Goal: Task Accomplishment & Management: Manage account settings

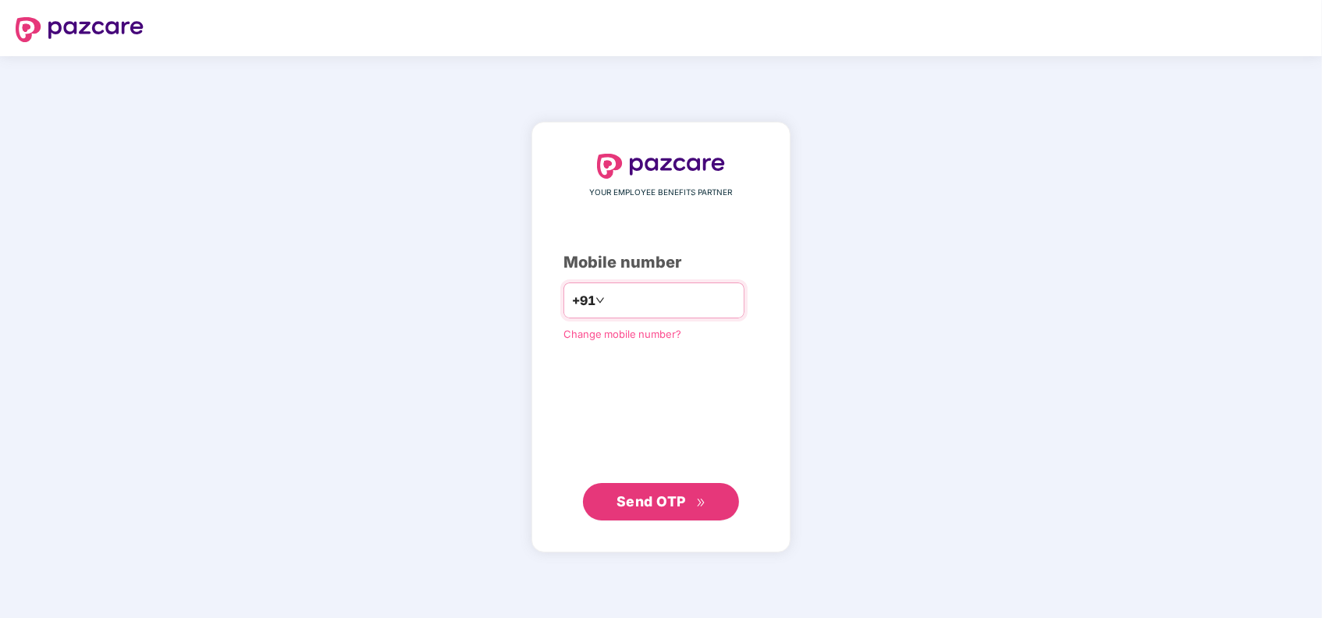
click at [608, 308] on input "number" at bounding box center [672, 300] width 128 height 25
type input "**********"
click at [645, 506] on span "Send OTP" at bounding box center [651, 501] width 69 height 16
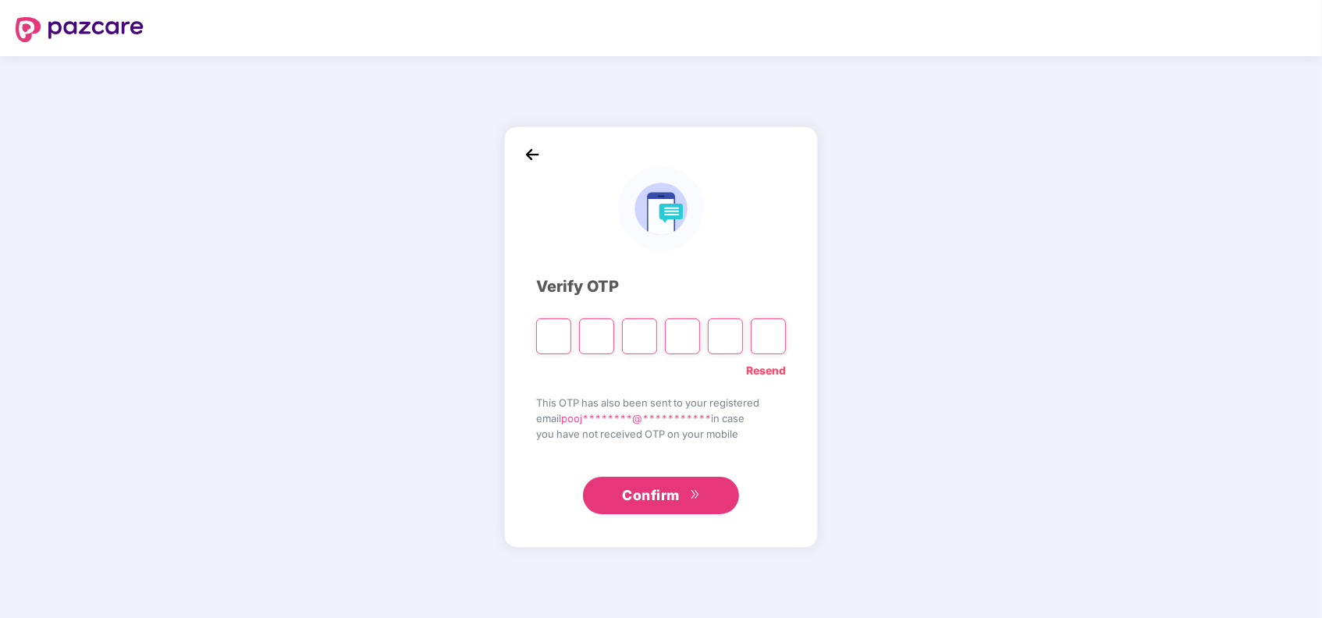
type input "*"
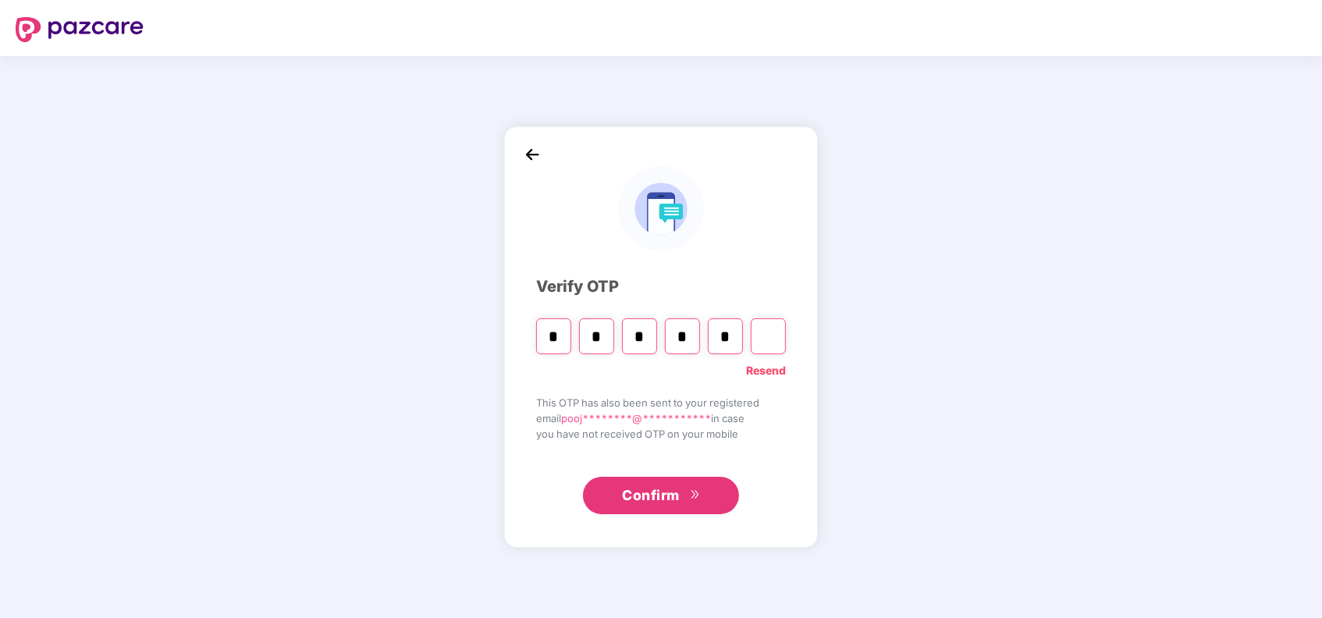
type input "*"
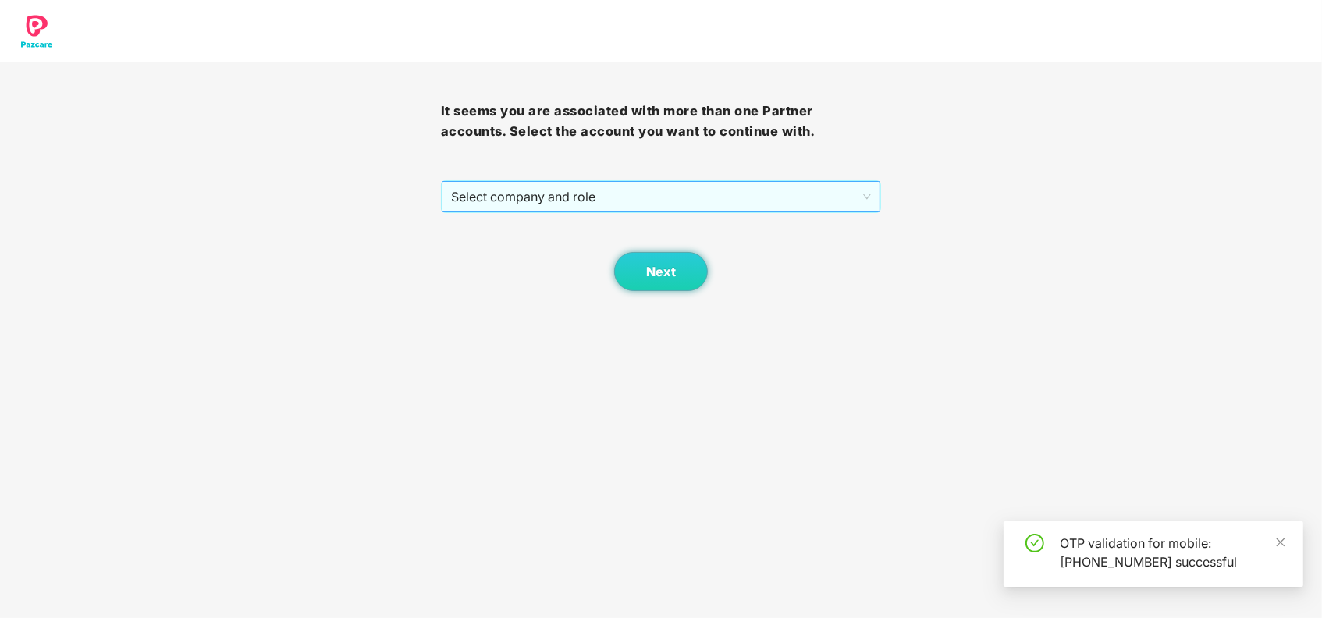
click at [610, 201] on span "Select company and role" at bounding box center [661, 197] width 421 height 30
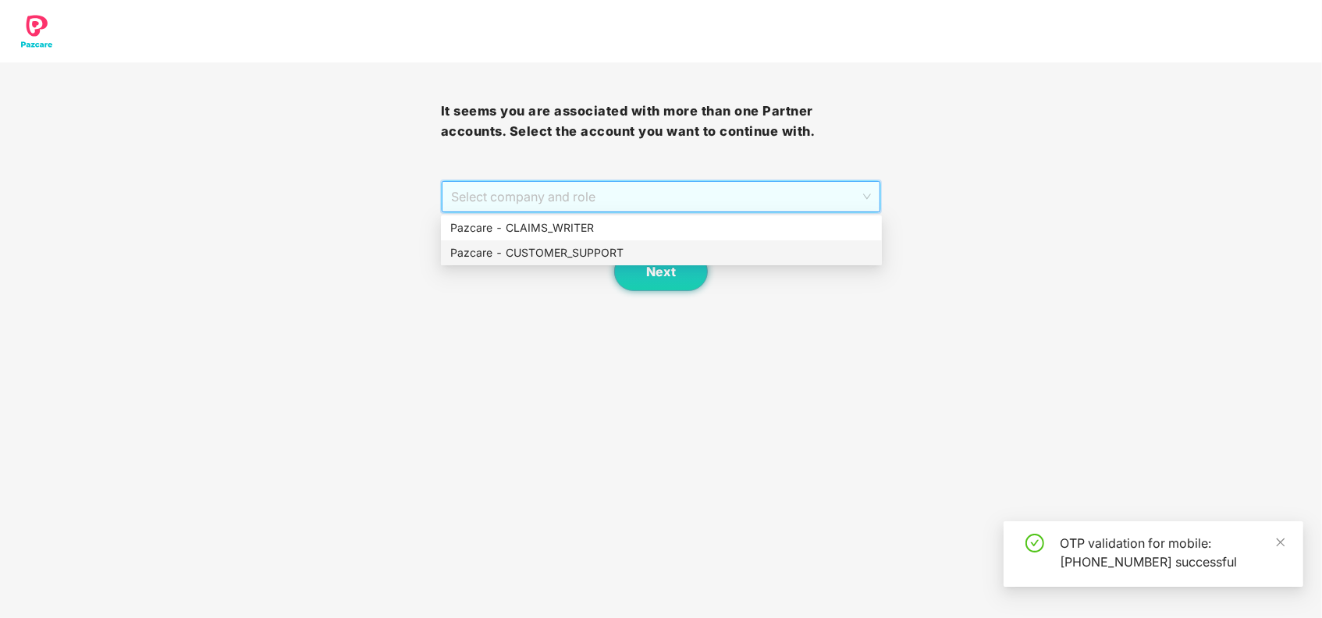
click at [588, 254] on div "Pazcare - CUSTOMER_SUPPORT" at bounding box center [661, 252] width 422 height 17
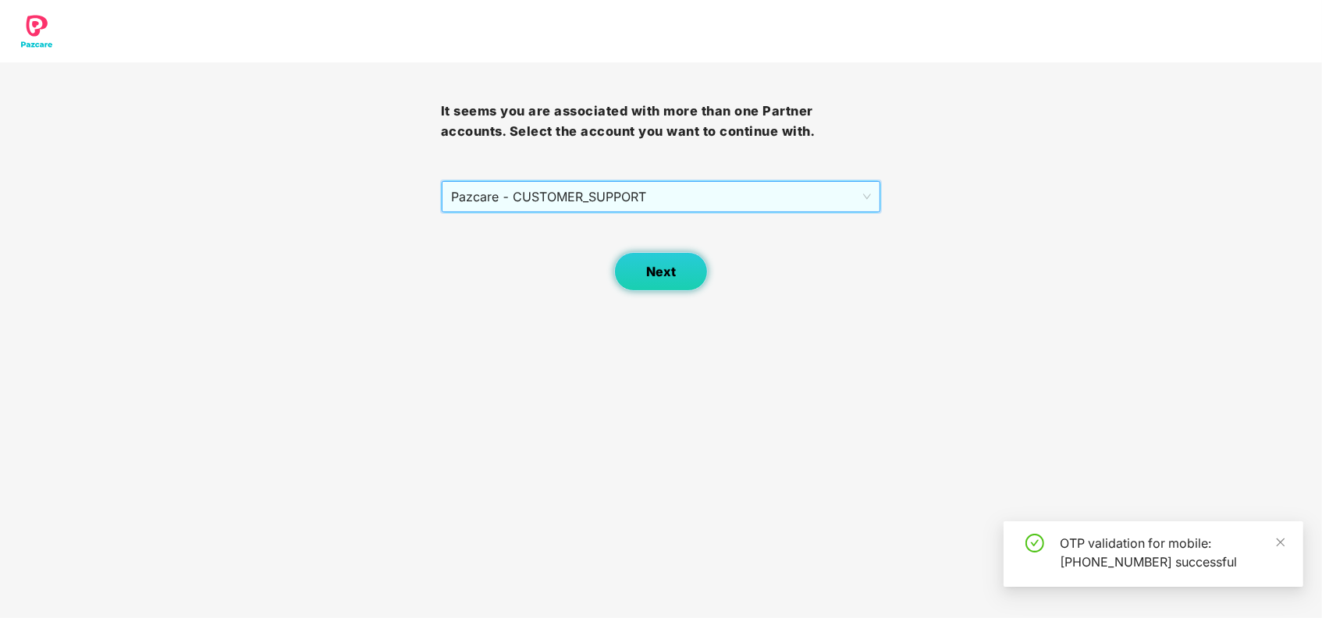
click at [656, 277] on span "Next" at bounding box center [661, 272] width 30 height 15
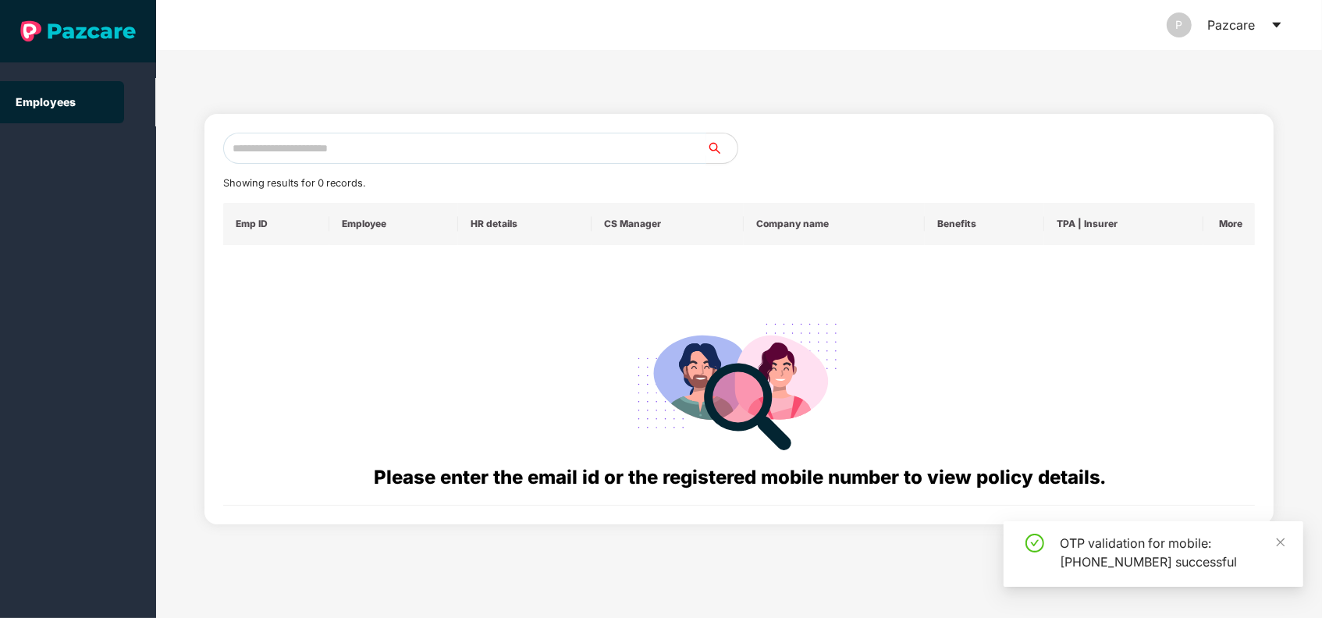
click at [492, 141] on input "text" at bounding box center [464, 148] width 483 height 31
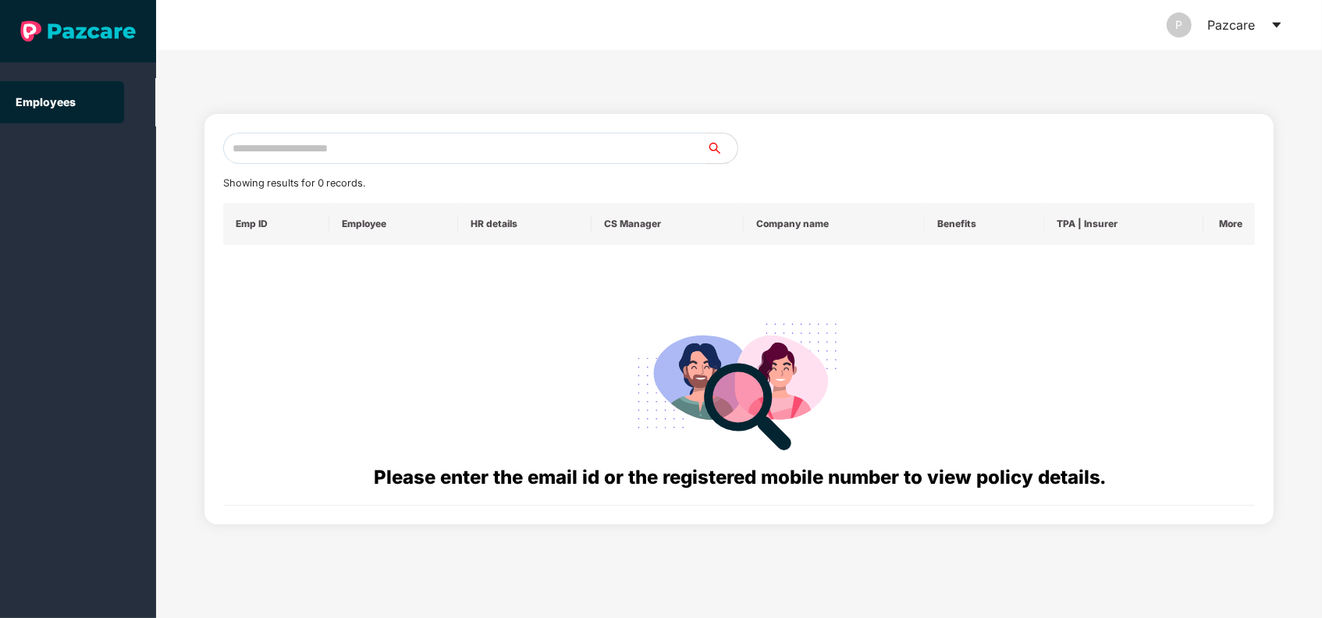
paste input "**********"
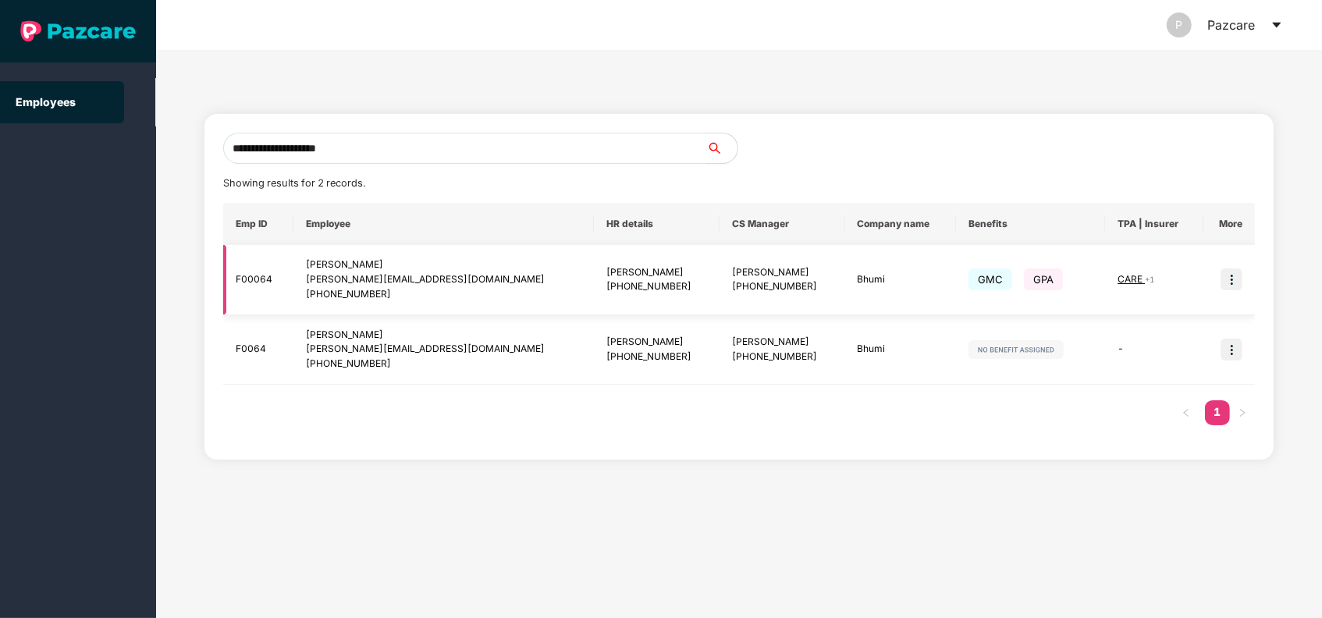
type input "**********"
click at [1234, 279] on img at bounding box center [1232, 279] width 22 height 22
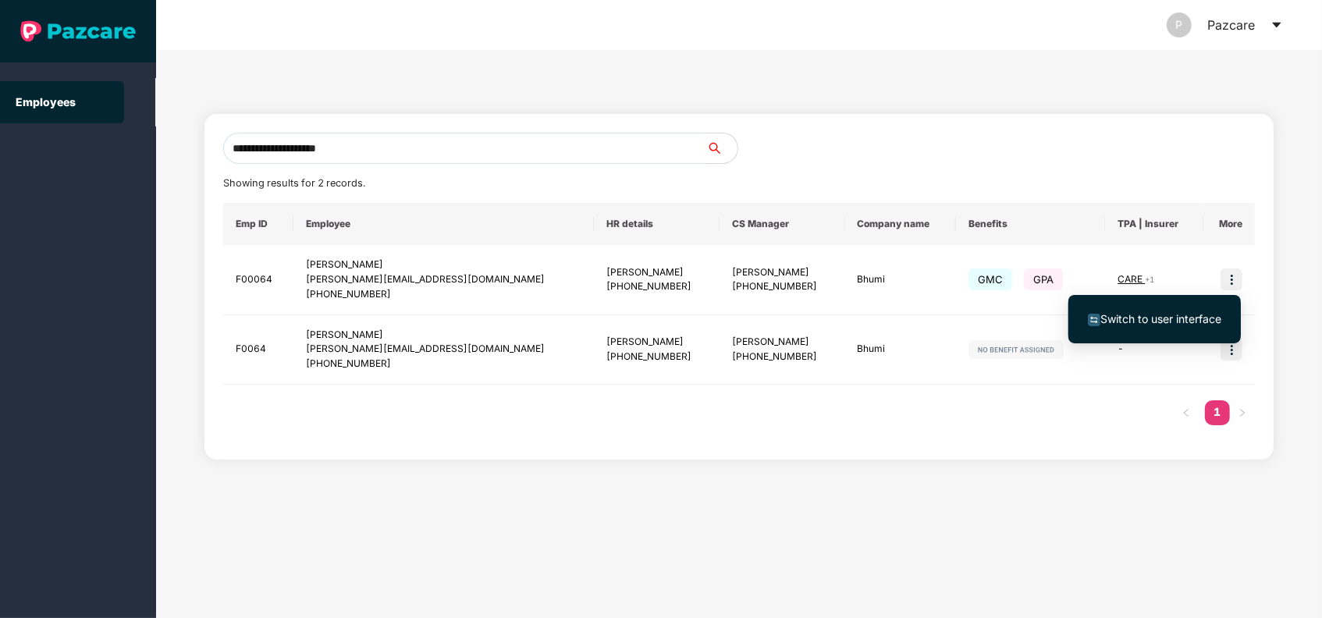
click at [1183, 319] on span "Switch to user interface" at bounding box center [1160, 318] width 121 height 13
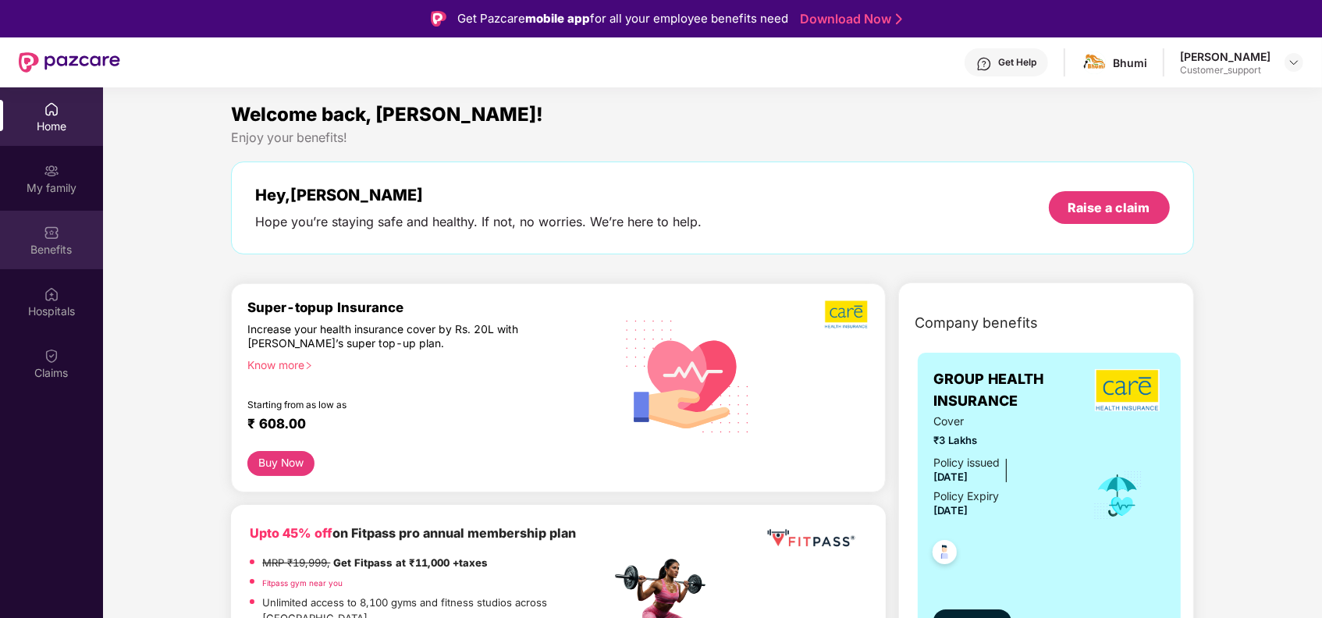
click at [37, 219] on div "Benefits" at bounding box center [51, 240] width 103 height 59
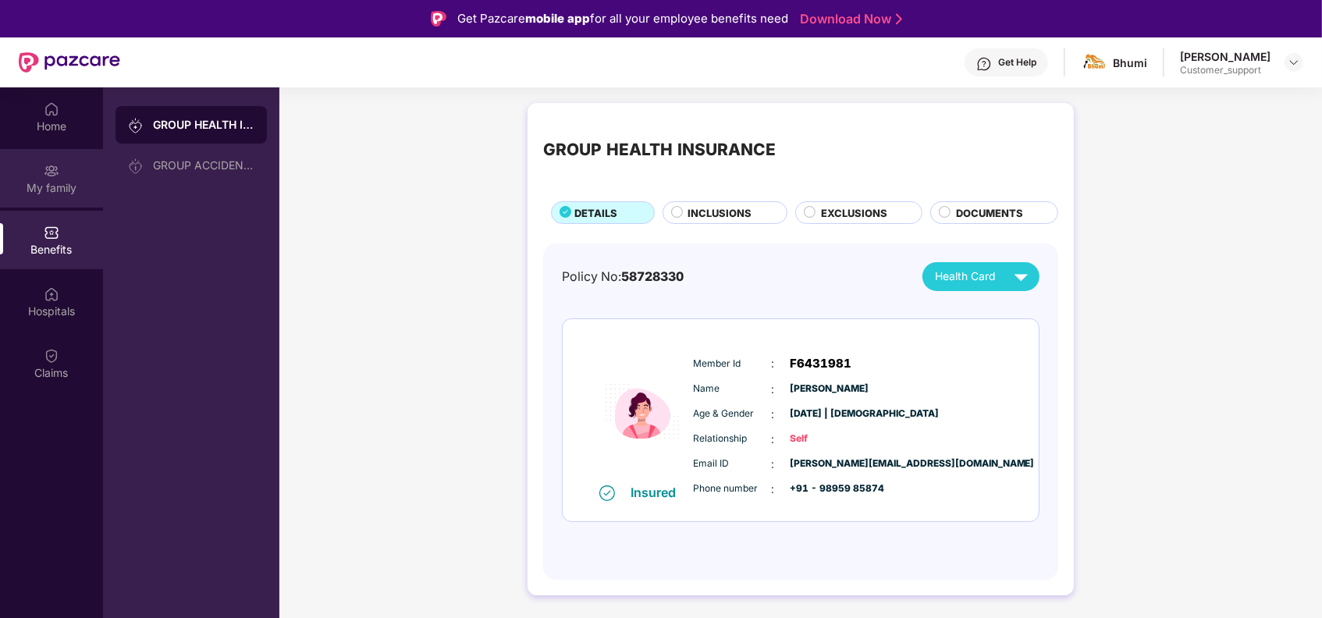
click at [37, 174] on div "My family" at bounding box center [51, 178] width 103 height 59
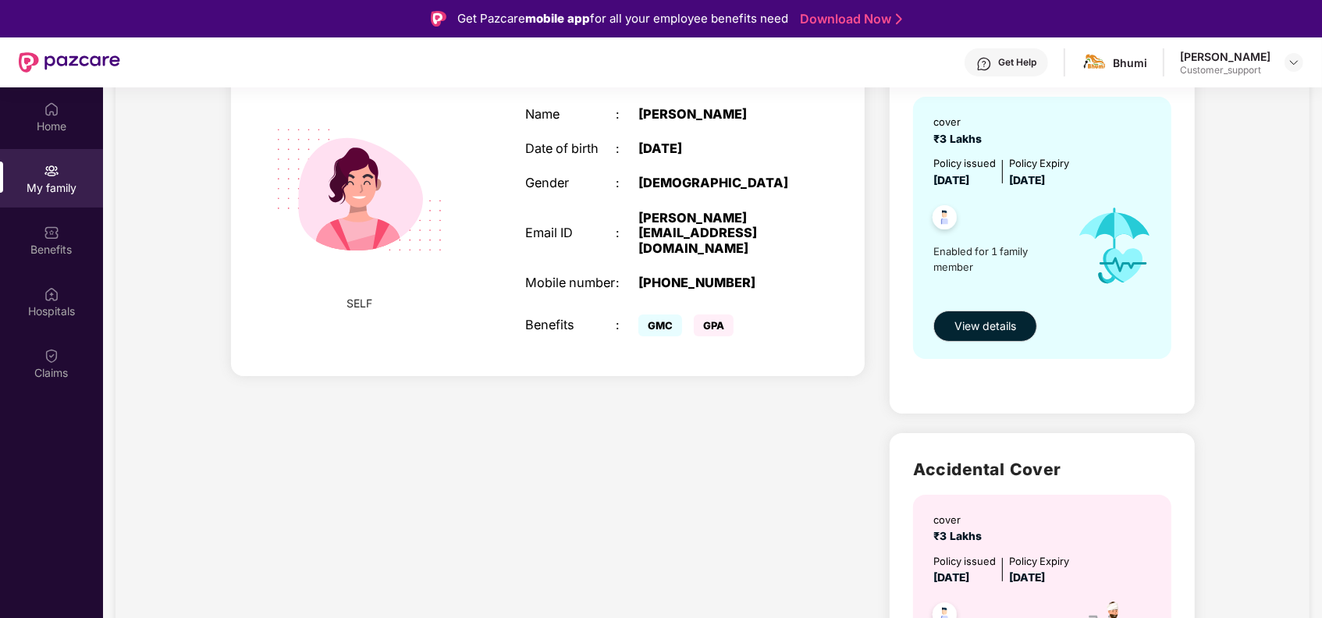
scroll to position [208, 0]
